Goal: Transaction & Acquisition: Purchase product/service

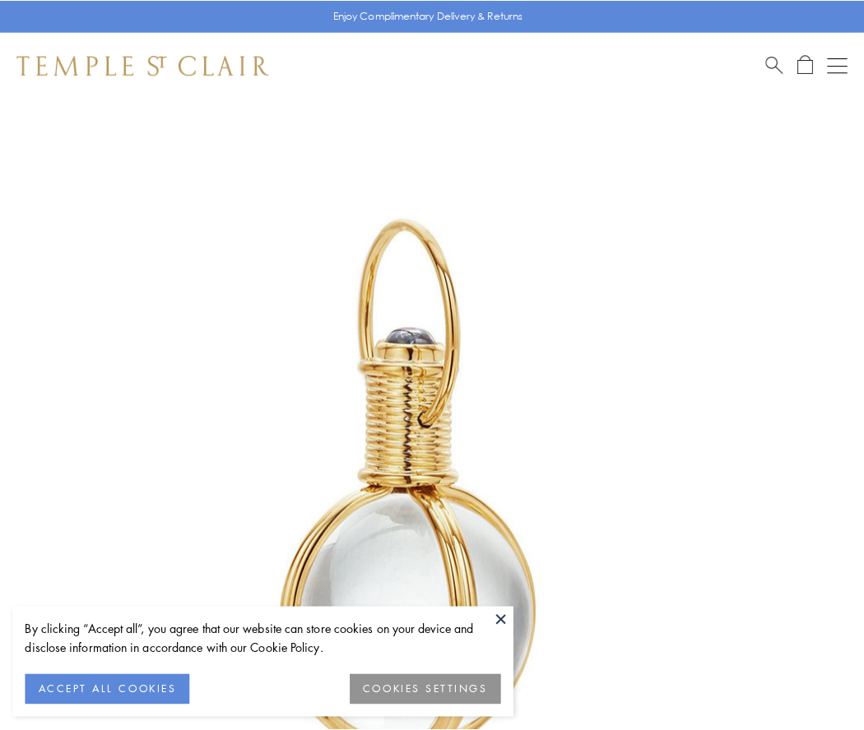
scroll to position [429, 0]
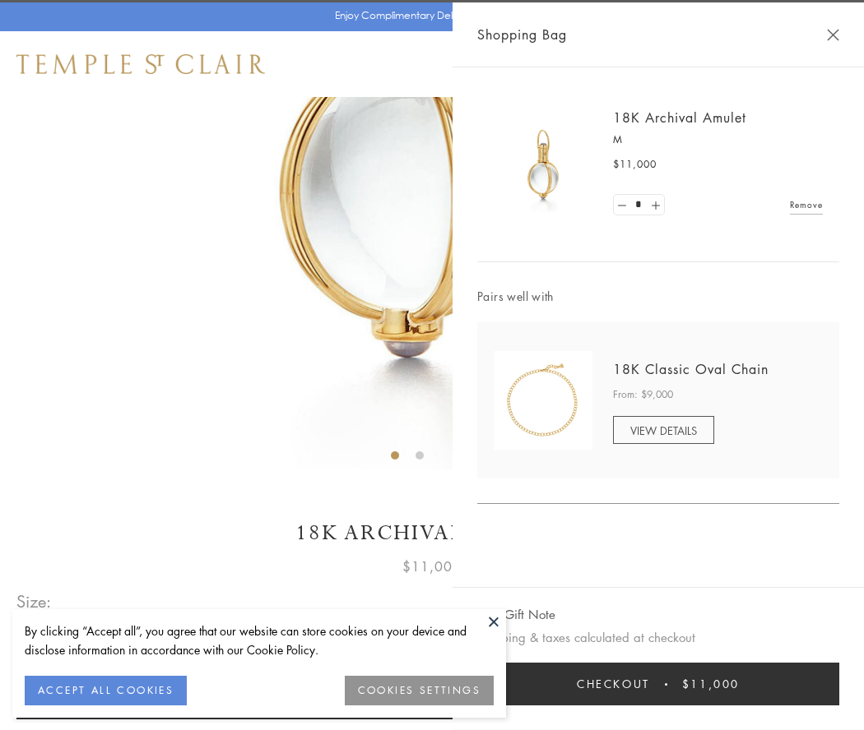
click at [658, 684] on button "Checkout $11,000" at bounding box center [658, 684] width 362 height 43
